Goal: Task Accomplishment & Management: Manage account settings

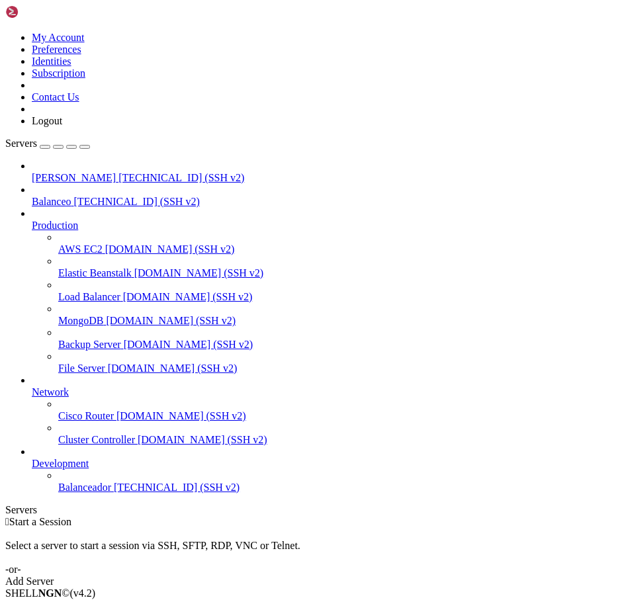
click at [114, 493] on span "[TECHNICAL_ID] (SSH v2)" at bounding box center [177, 487] width 126 height 11
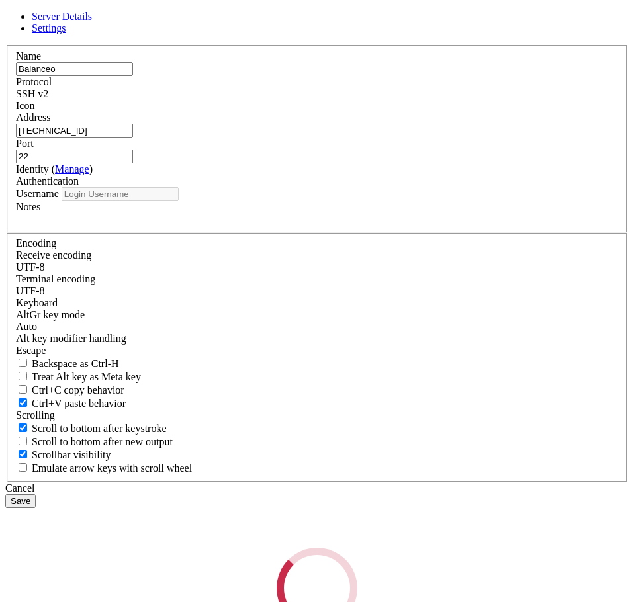
type input "Nicolas2"
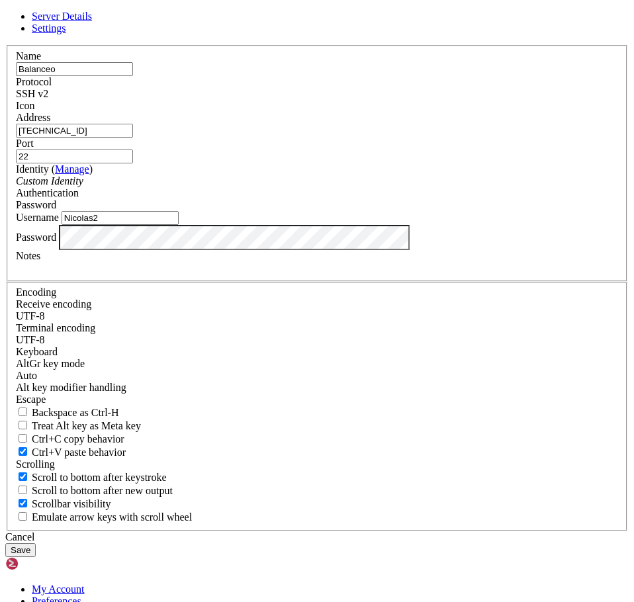
click at [5, 45] on icon at bounding box center [5, 45] width 0 height 0
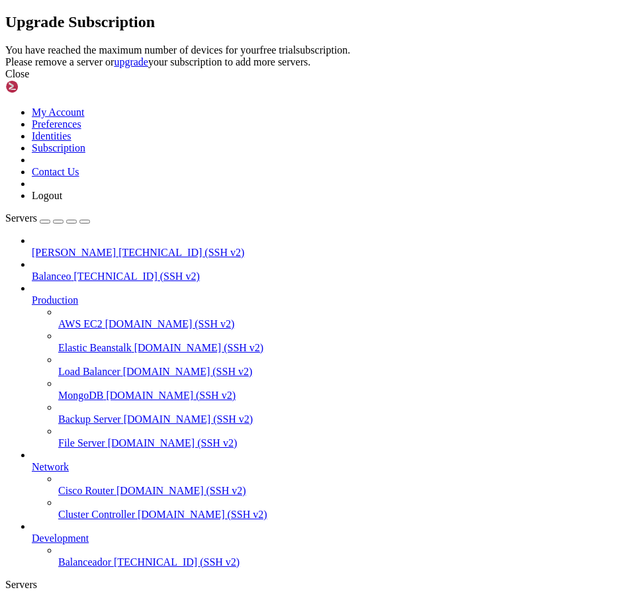
click at [476, 80] on div "Close" at bounding box center [316, 74] width 623 height 12
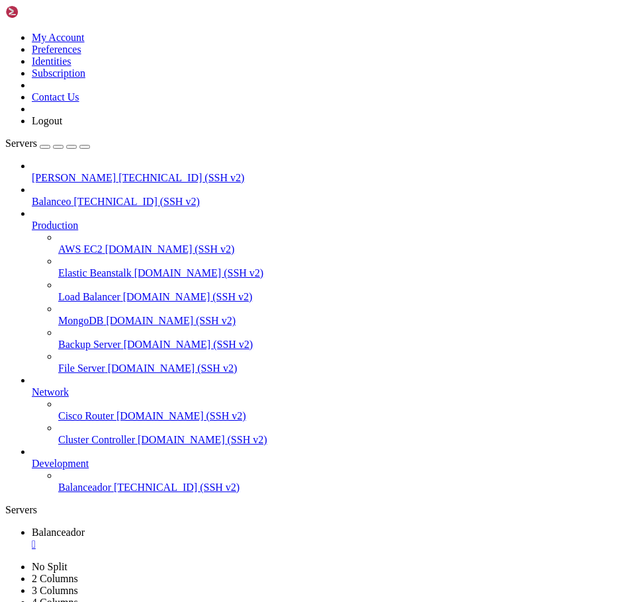
click at [72, 493] on span "Balanceador" at bounding box center [84, 487] width 53 height 11
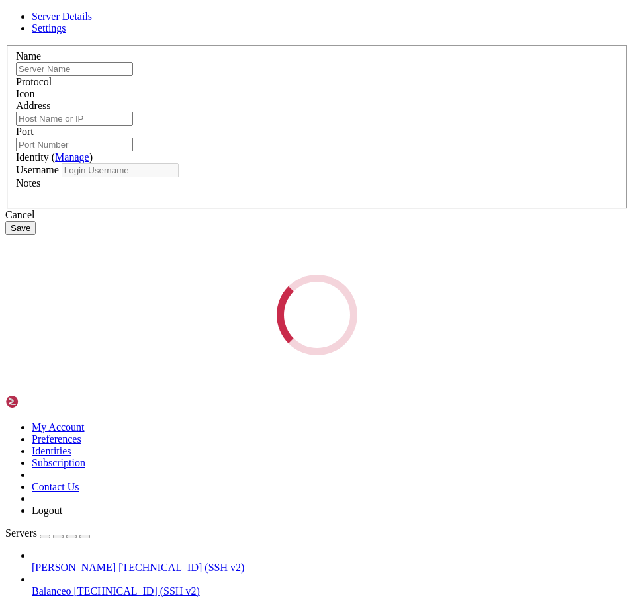
type input "Balanceador"
type input "[TECHNICAL_ID]"
type input "50001"
type input "[PERSON_NAME]"
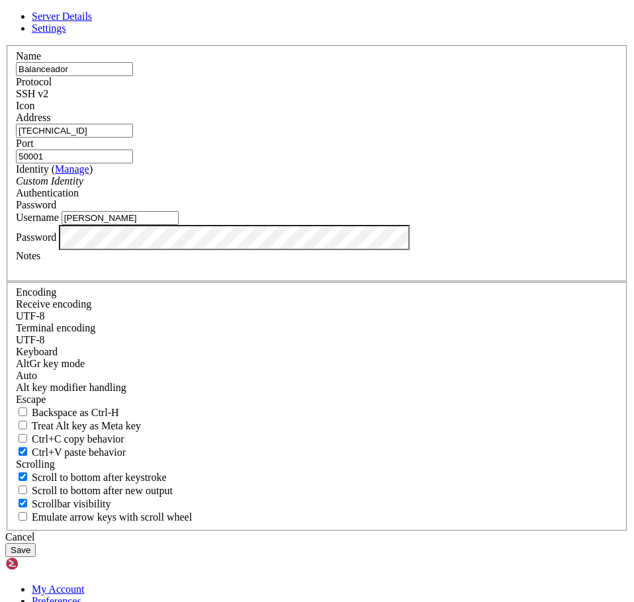
click at [133, 163] on input "50001" at bounding box center [74, 157] width 117 height 14
type input "5"
type input "80"
click at [410, 100] on div "SSH v2" at bounding box center [317, 94] width 602 height 12
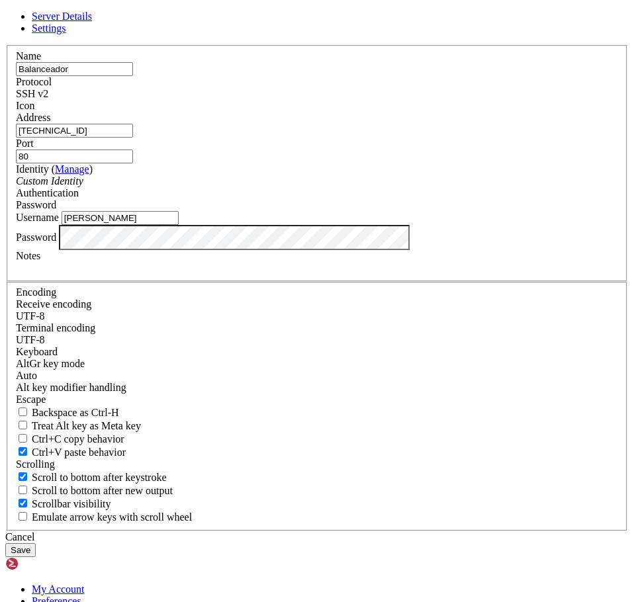
click at [36, 543] on button "Save" at bounding box center [20, 550] width 30 height 14
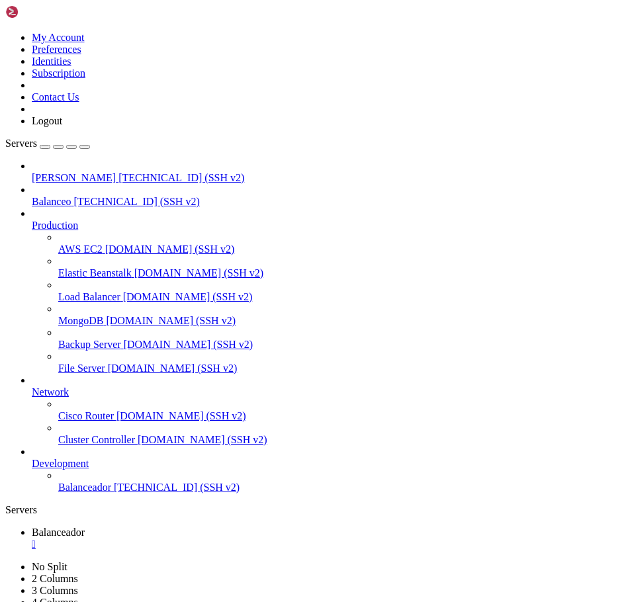
click at [75, 493] on span "Balanceador" at bounding box center [84, 487] width 53 height 11
click at [255, 539] on div "" at bounding box center [330, 545] width 597 height 12
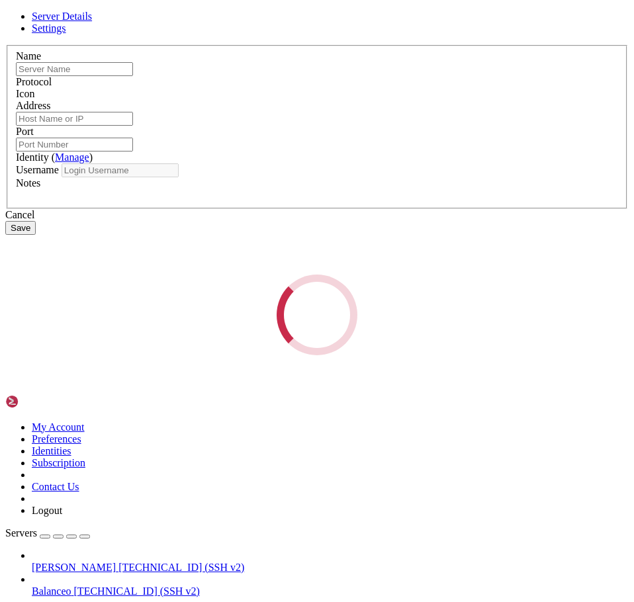
type input "Balanceador"
type input "[TECHNICAL_ID]"
type input "80"
type input "[PERSON_NAME]"
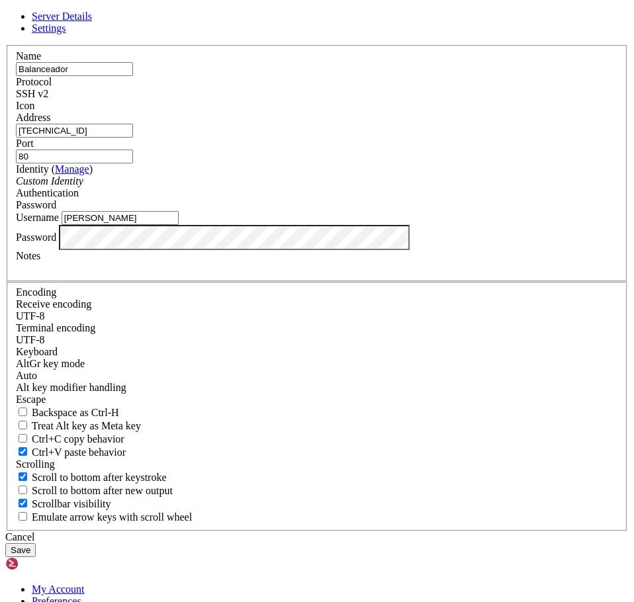
click at [133, 76] on input "Balanceador" at bounding box center [74, 69] width 117 height 14
click at [133, 163] on input "80" at bounding box center [74, 157] width 117 height 14
type input "8"
type input "310"
click at [36, 543] on button "Save" at bounding box center [20, 550] width 30 height 14
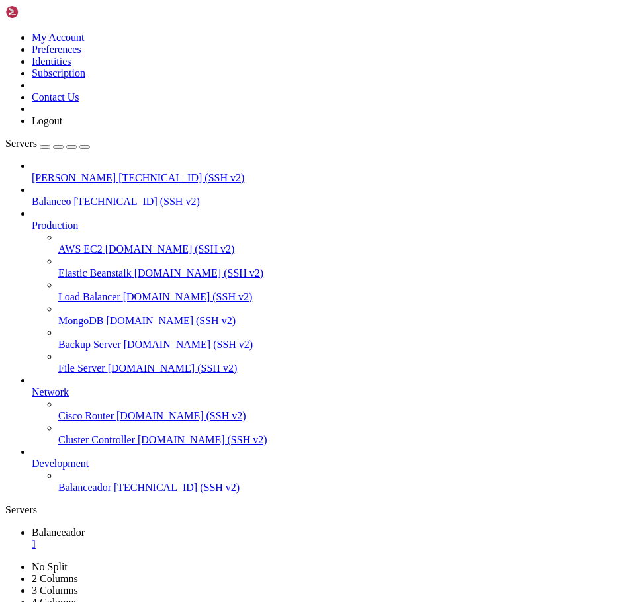
click at [114, 493] on span "[TECHNICAL_ID] (SSH v2)" at bounding box center [177, 487] width 126 height 11
click at [85, 527] on span "Balanceador" at bounding box center [58, 532] width 53 height 11
click at [254, 539] on div "" at bounding box center [330, 545] width 597 height 12
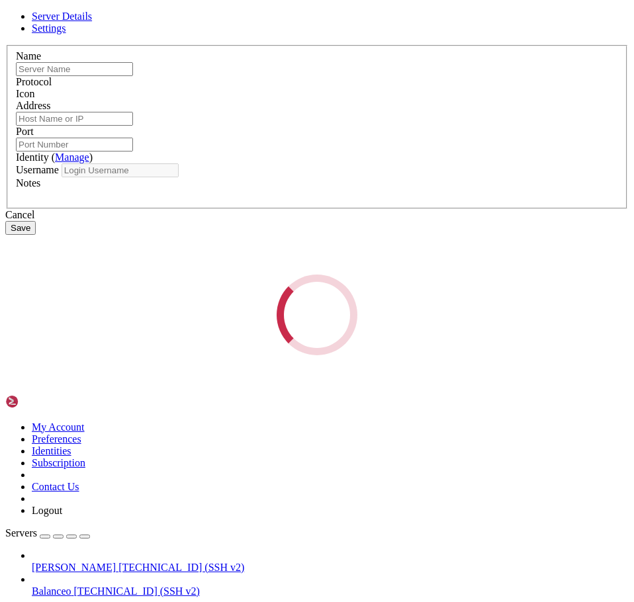
type input "Balanceador"
type input "[TECHNICAL_ID]"
type input "310"
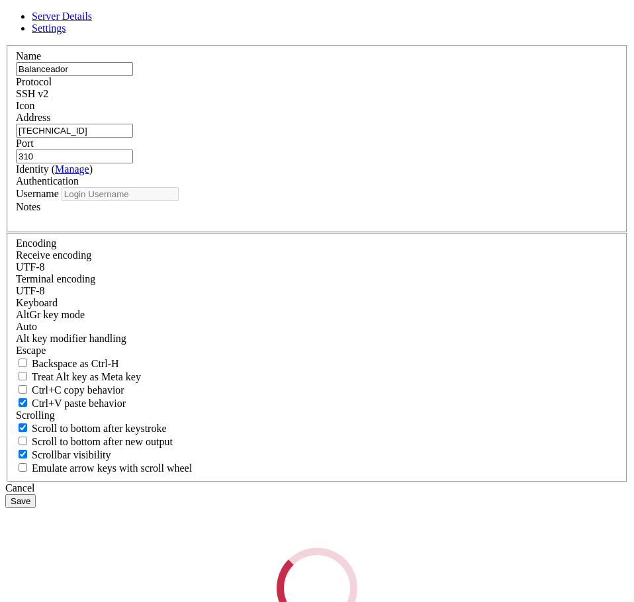
type input "[PERSON_NAME]"
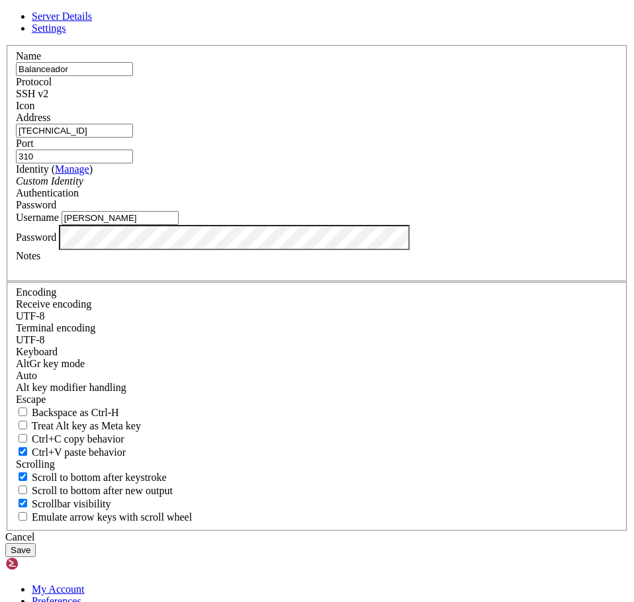
drag, startPoint x: 222, startPoint y: 175, endPoint x: 97, endPoint y: 176, distance: 124.4
click at [97, 176] on div "Server Details Settings Name Balanceador Protocol SSH v2 Icon" at bounding box center [316, 284] width 623 height 547
click at [179, 225] on input "[PERSON_NAME]" at bounding box center [120, 218] width 117 height 14
click at [133, 163] on input "310" at bounding box center [74, 157] width 117 height 14
click at [290, 531] on div "Cancel Save" at bounding box center [316, 544] width 623 height 26
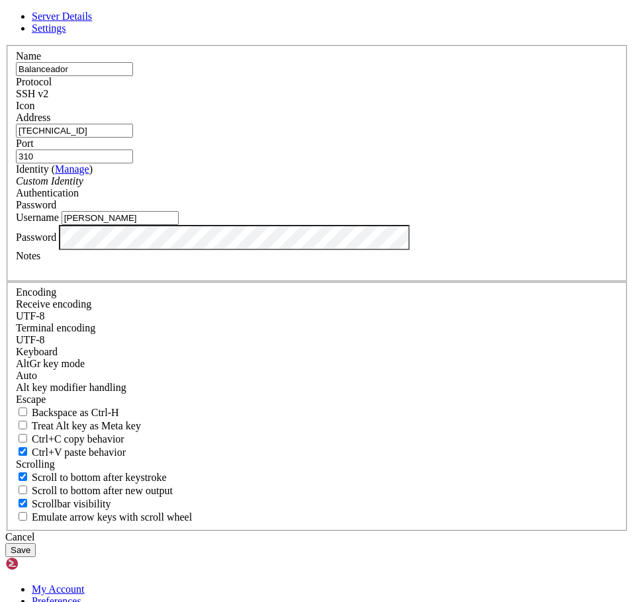
click at [422, 100] on div "SSH v2" at bounding box center [317, 94] width 602 height 12
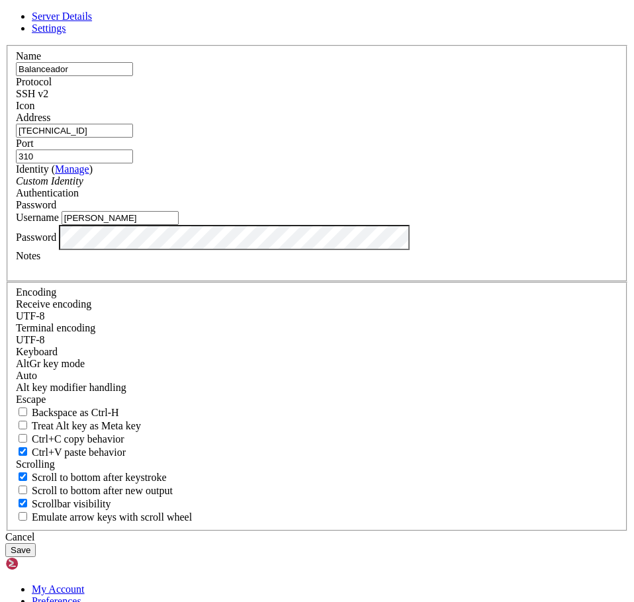
drag, startPoint x: 400, startPoint y: 232, endPoint x: 296, endPoint y: 222, distance: 104.4
click at [296, 222] on fieldset "Name Balanceador Protocol SSH v2 Icon Address [TECHNICAL_ID] ( )" at bounding box center [317, 163] width 621 height 237
click at [36, 543] on button "Save" at bounding box center [20, 550] width 30 height 14
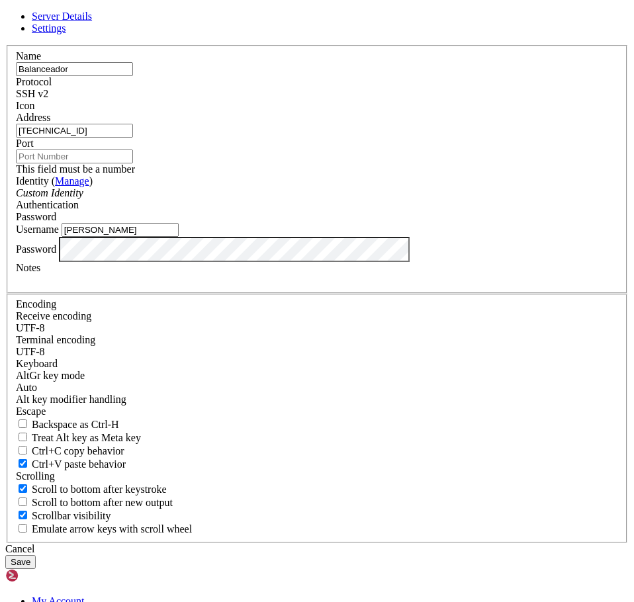
click at [36, 555] on button "Save" at bounding box center [20, 562] width 30 height 14
click at [133, 76] on input "Balanceador" at bounding box center [74, 69] width 117 height 14
type input "[PERSON_NAME]"
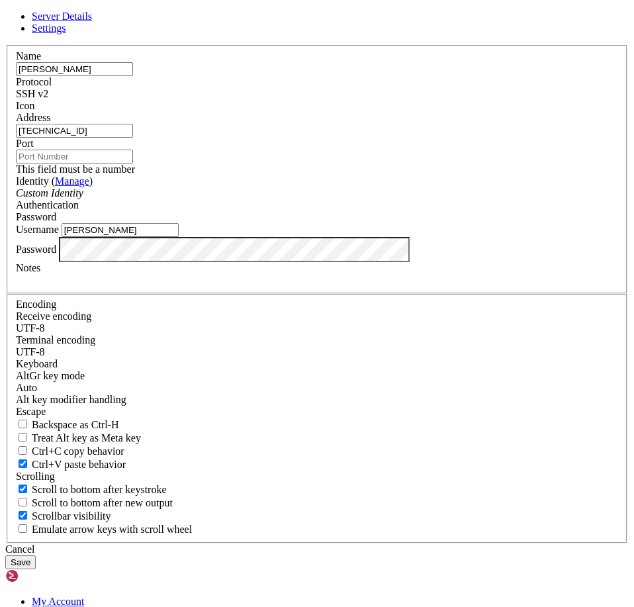
click at [133, 138] on input "[TECHNICAL_ID]" at bounding box center [74, 131] width 117 height 14
paste input "[TECHNICAL_ID]"
type input "[TECHNICAL_ID]"
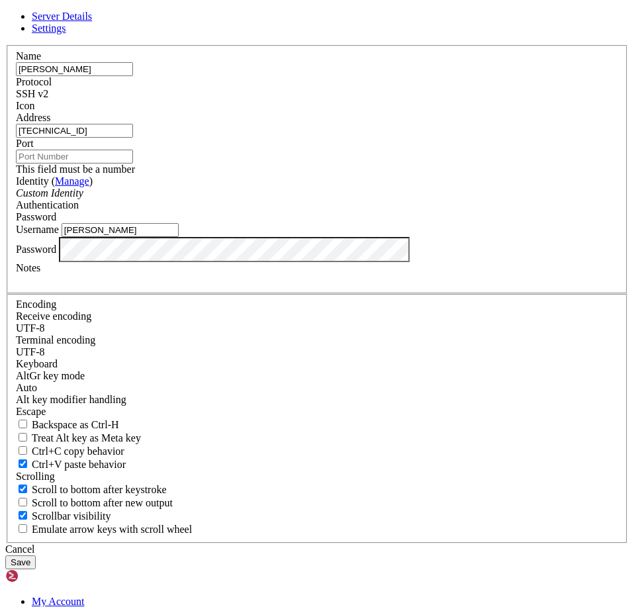
click at [133, 163] on input "Port" at bounding box center [74, 157] width 117 height 14
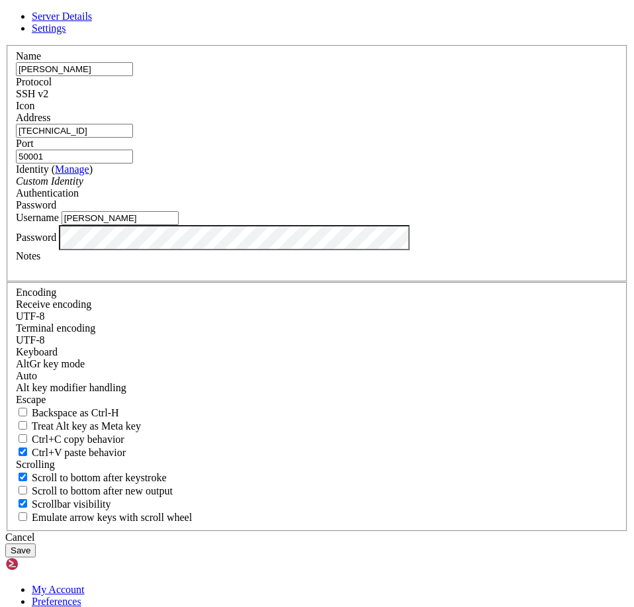
type input "50001"
click at [133, 138] on input "[TECHNICAL_ID]" at bounding box center [74, 131] width 117 height 14
paste input "[TECHNICAL_ID]"
type input "[TECHNICAL_ID]"
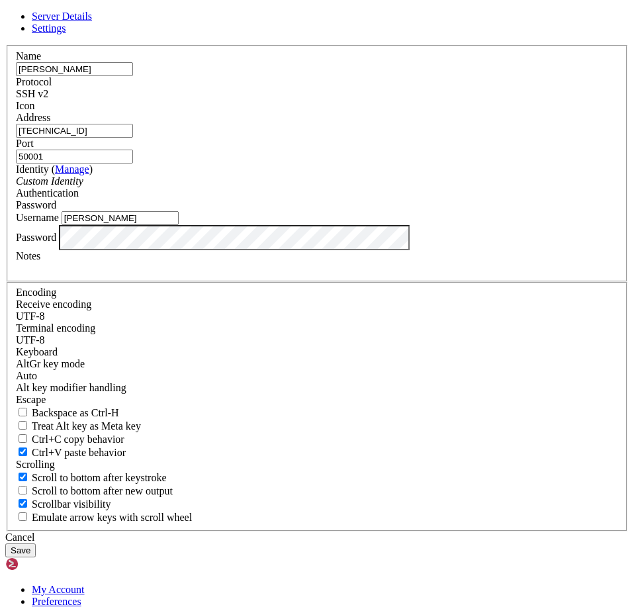
click at [36, 543] on button "Save" at bounding box center [20, 550] width 30 height 14
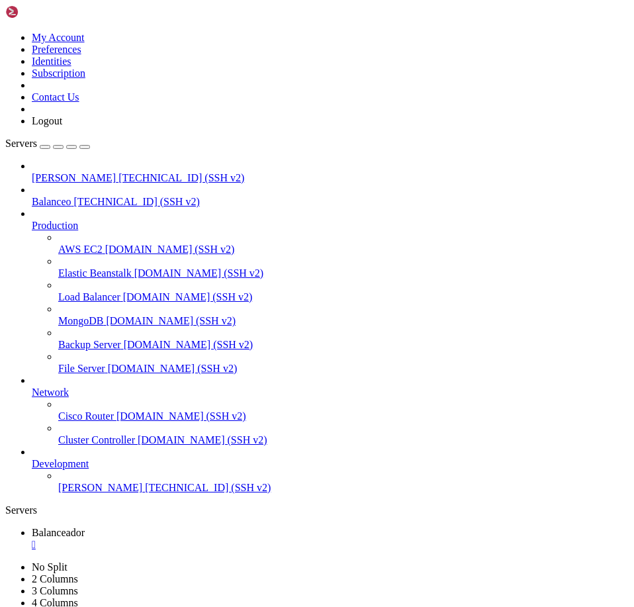
click at [145, 493] on span "[TECHNICAL_ID] (SSH v2)" at bounding box center [208, 487] width 126 height 11
click at [251, 539] on div "" at bounding box center [330, 545] width 597 height 12
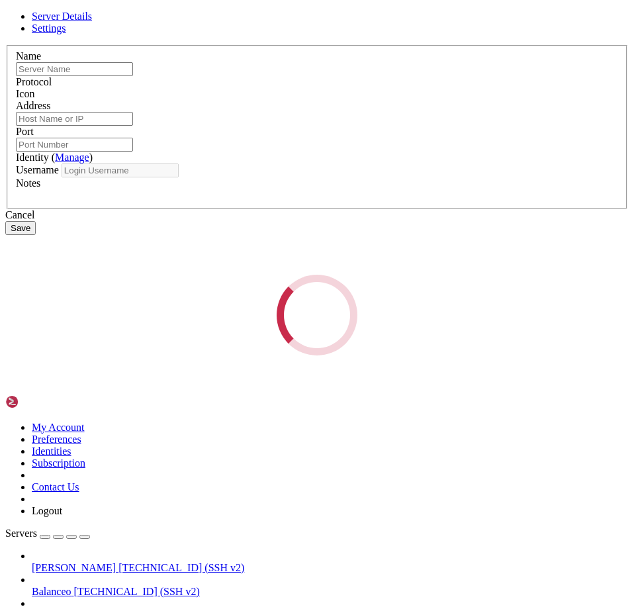
type input "[PERSON_NAME]"
type input "[TECHNICAL_ID]"
type input "50001"
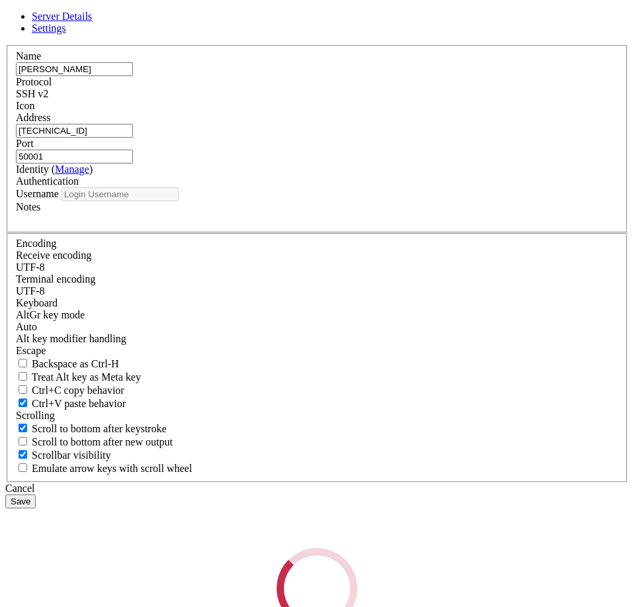
type input "[PERSON_NAME]"
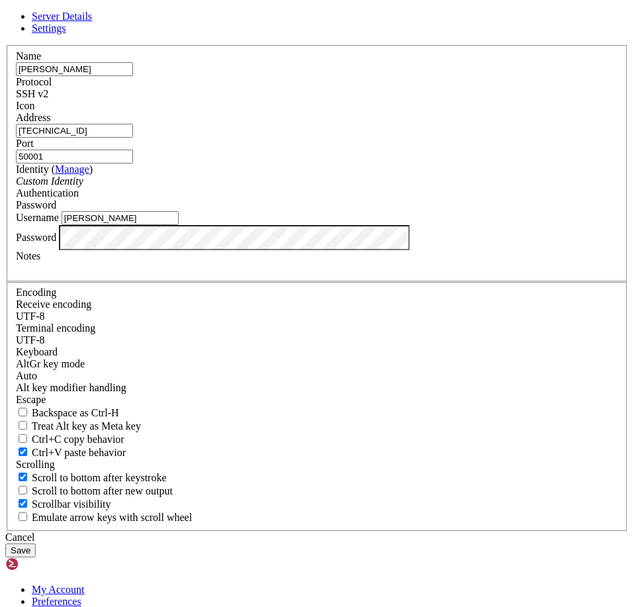
click at [66, 34] on span "Settings" at bounding box center [49, 27] width 34 height 11
click at [92, 22] on span "Server Details" at bounding box center [62, 16] width 60 height 11
click at [412, 531] on div "Cancel" at bounding box center [316, 537] width 623 height 12
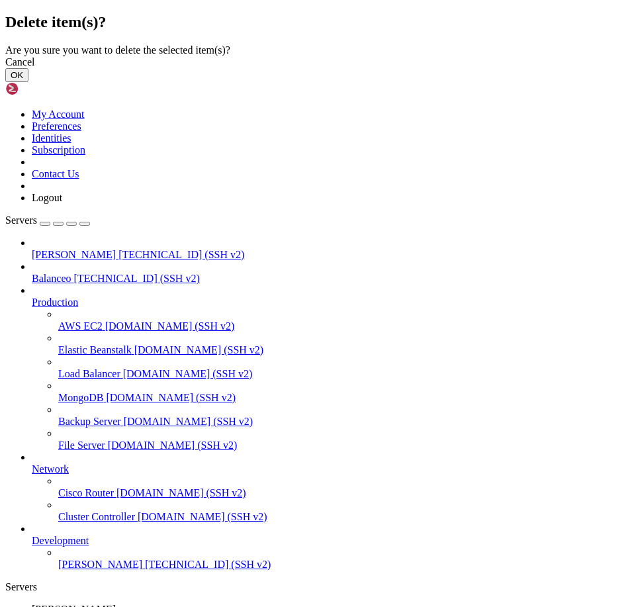
click at [28, 82] on button "OK" at bounding box center [16, 75] width 23 height 14
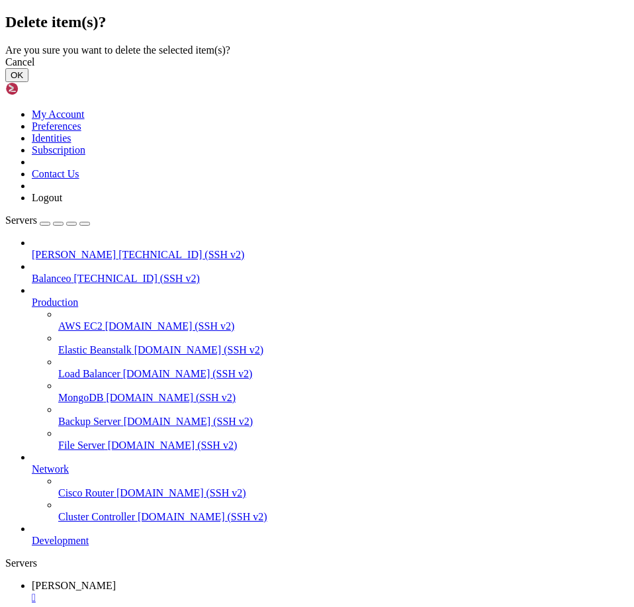
click at [28, 82] on button "OK" at bounding box center [16, 75] width 23 height 14
